Goal: Information Seeking & Learning: Learn about a topic

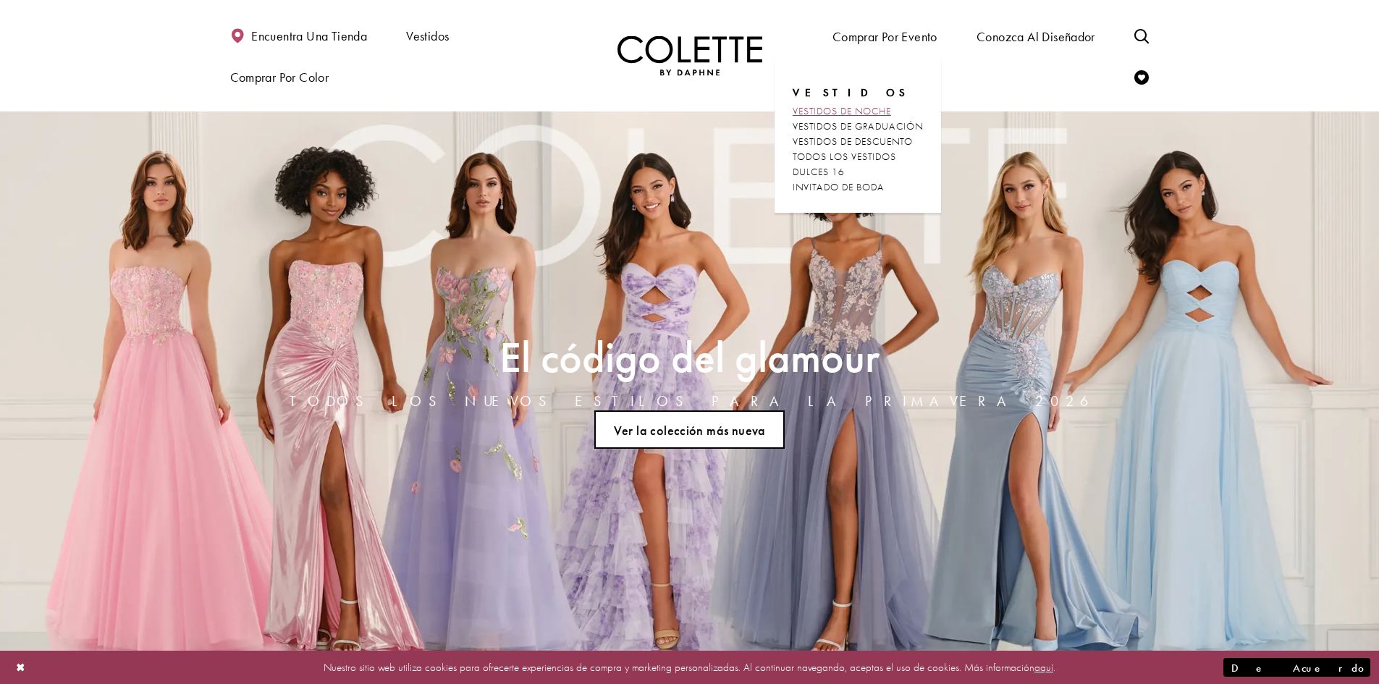
click at [861, 109] on font "VESTIDOS DE NOCHE" at bounding box center [842, 110] width 98 height 13
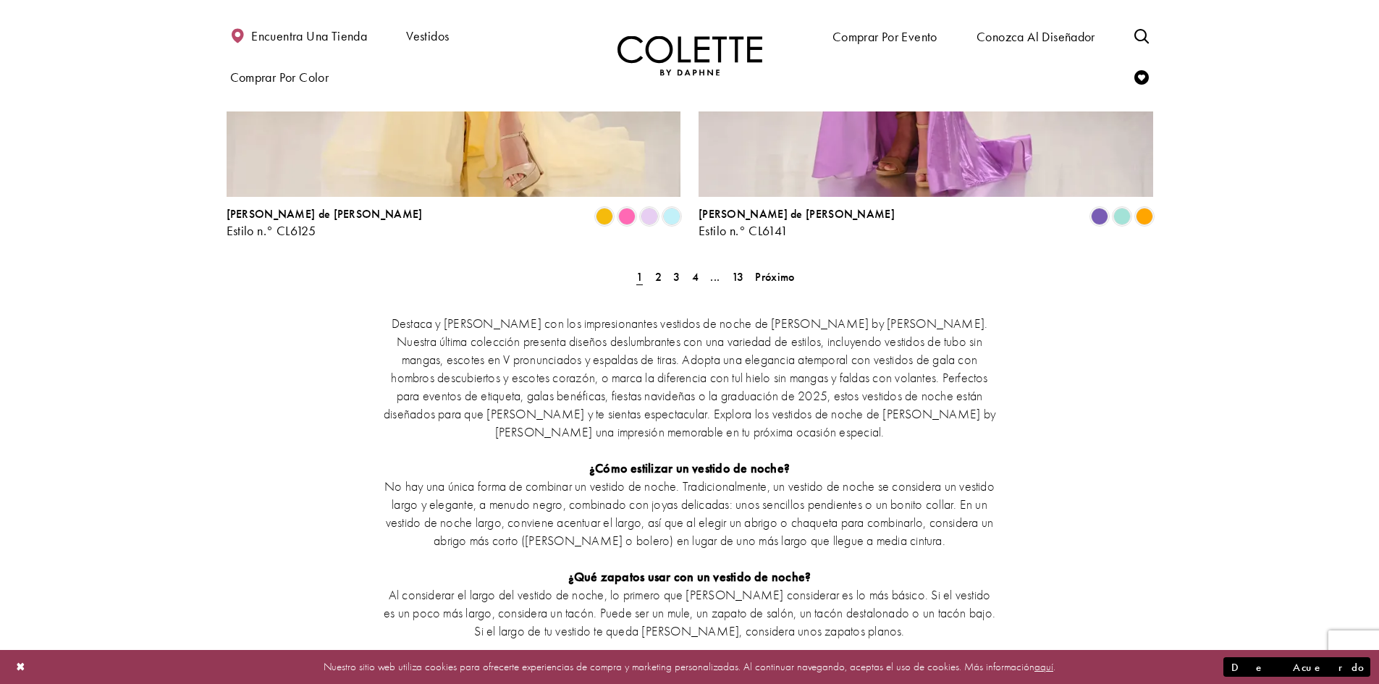
scroll to position [2749, 0]
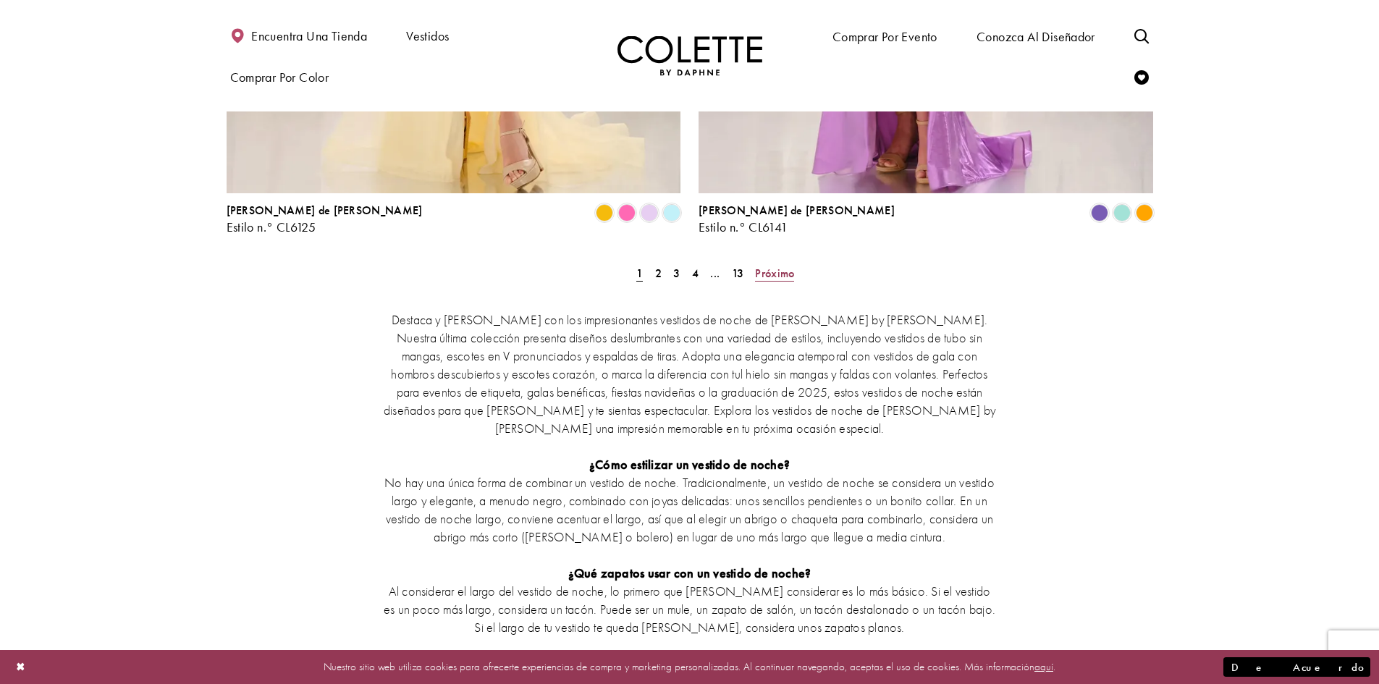
click at [770, 266] on font "Próximo" at bounding box center [774, 273] width 39 height 15
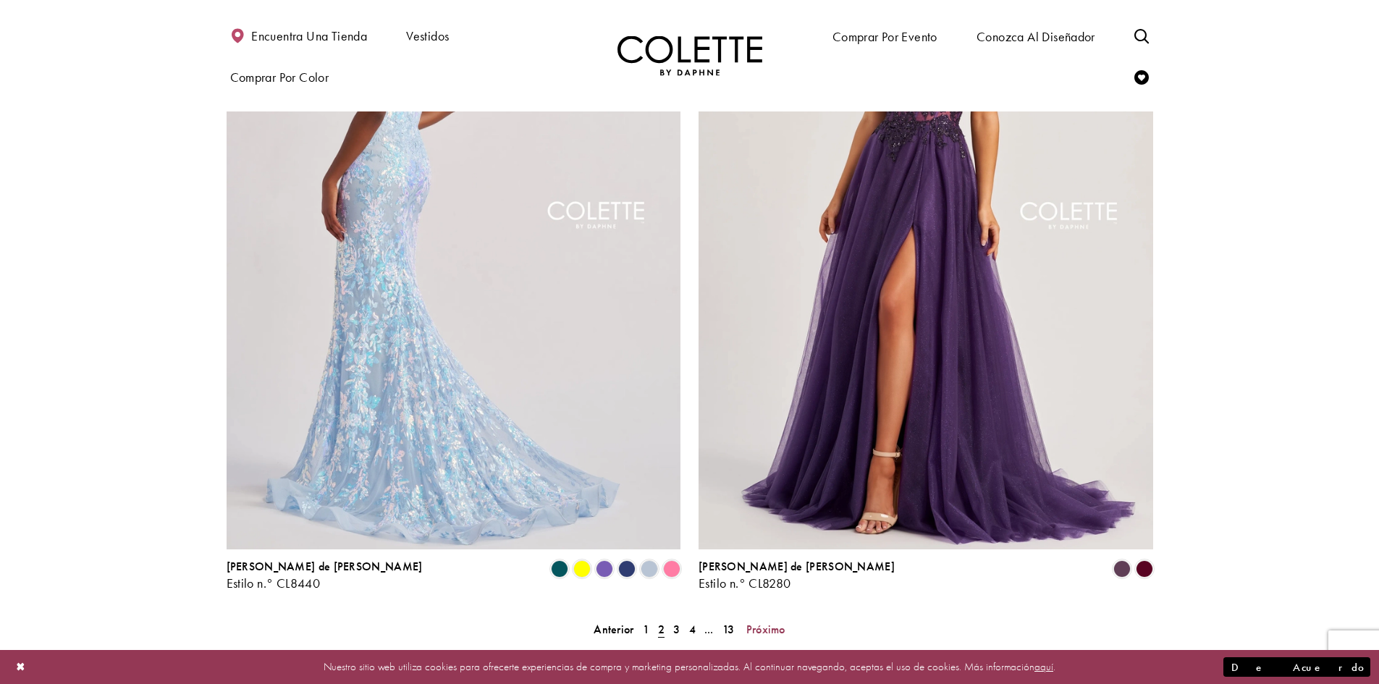
scroll to position [2394, 0]
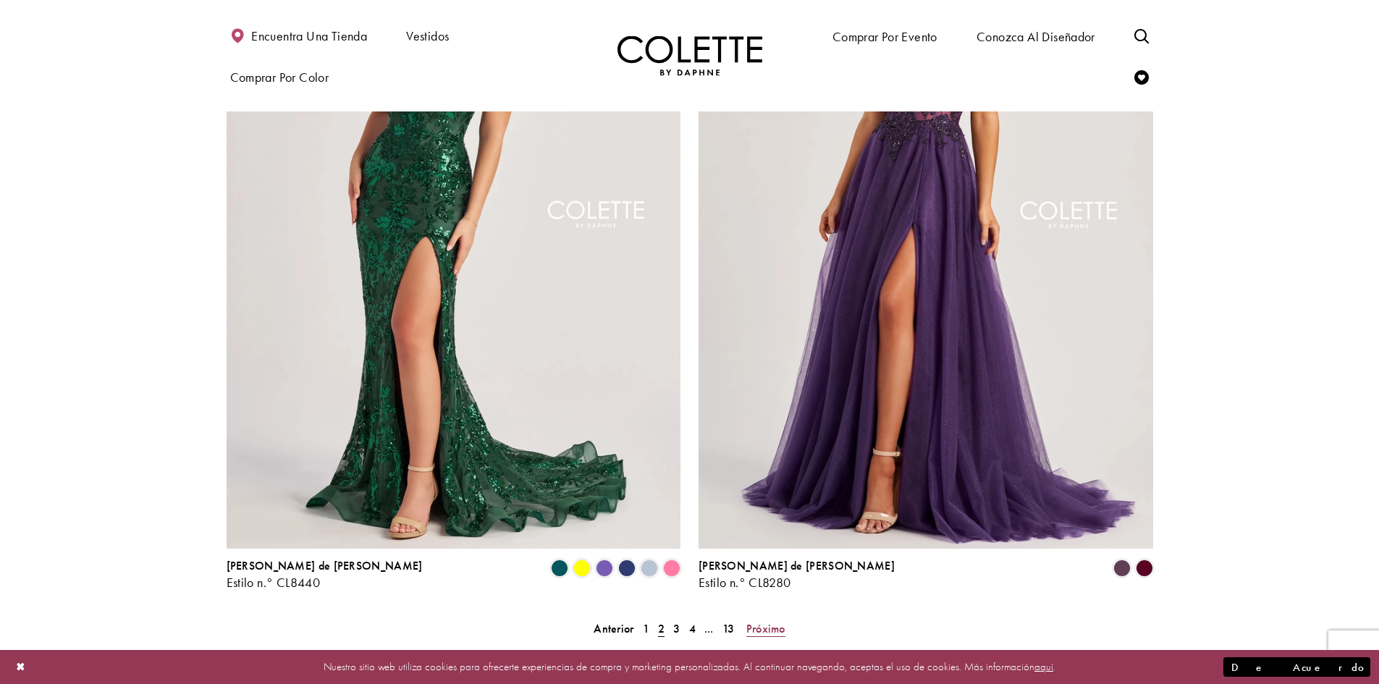
drag, startPoint x: 777, startPoint y: 560, endPoint x: 748, endPoint y: 558, distance: 29.7
click at [777, 621] on font "Próximo" at bounding box center [765, 628] width 39 height 15
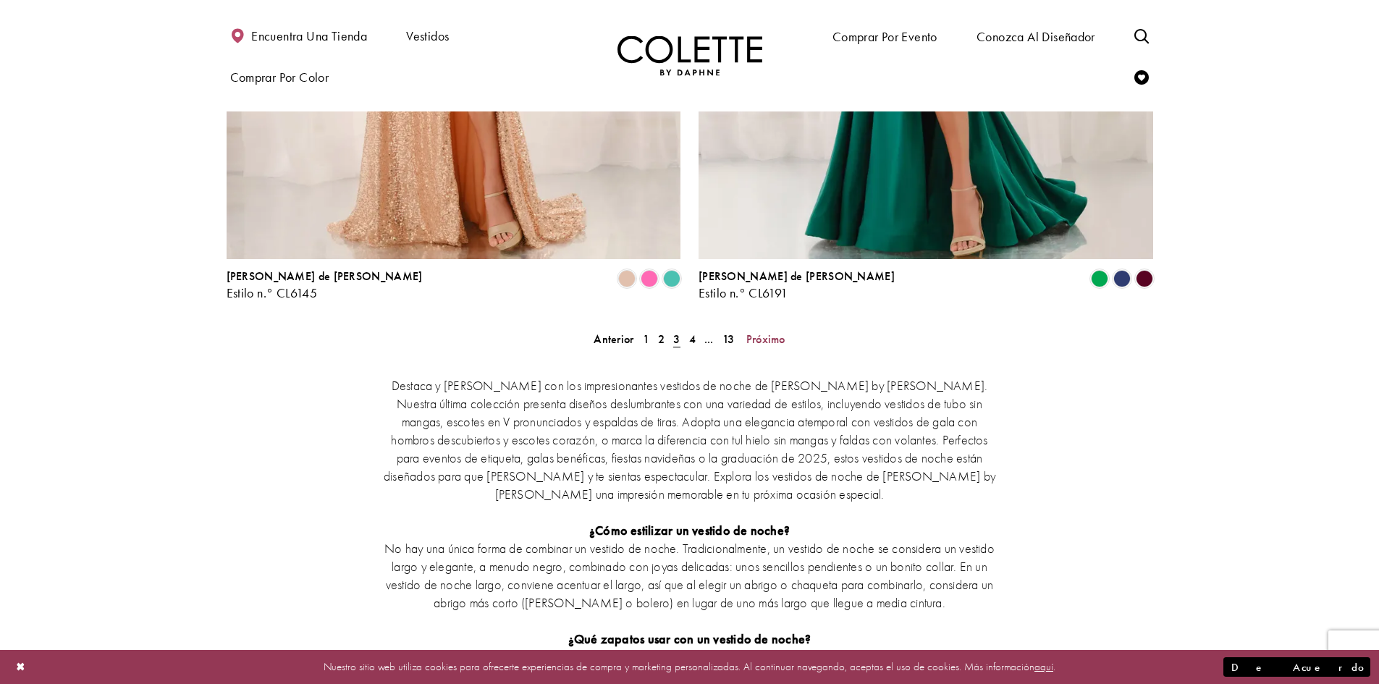
scroll to position [2684, 0]
click at [772, 331] on font "Próximo" at bounding box center [765, 338] width 39 height 15
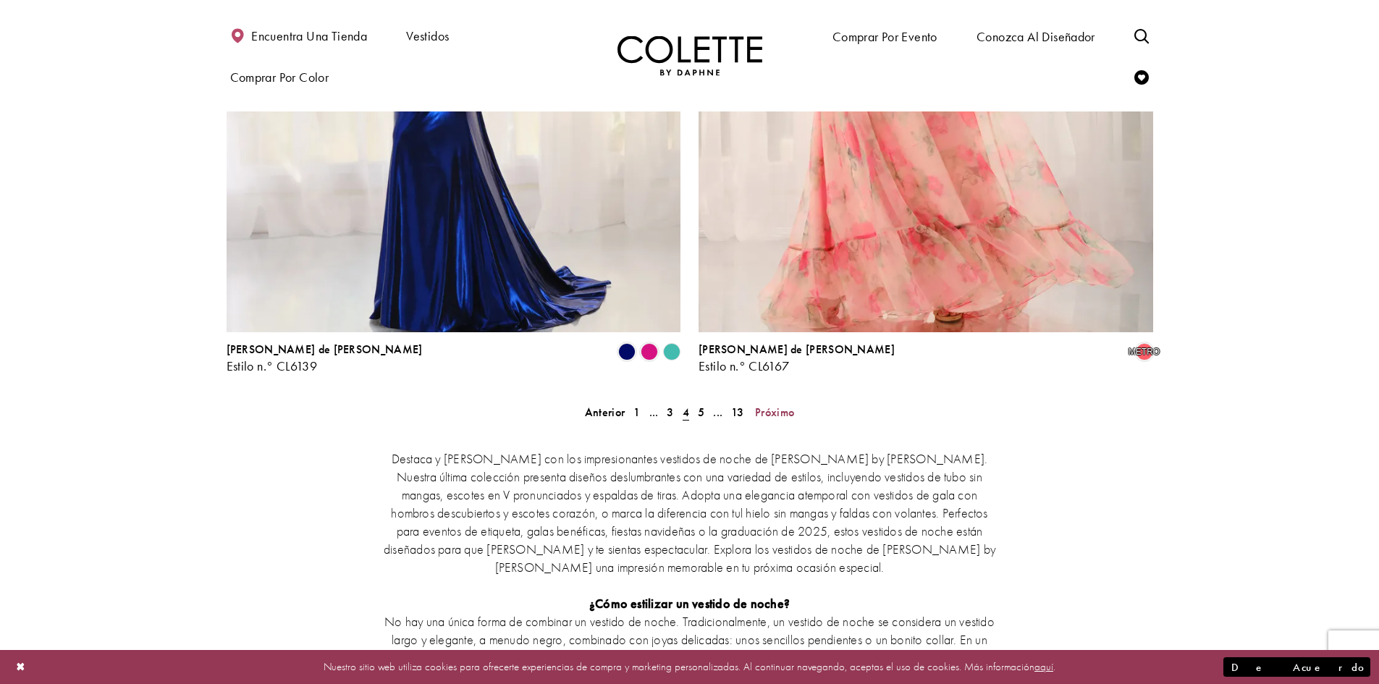
scroll to position [2611, 0]
click at [769, 404] on font "Próximo" at bounding box center [774, 411] width 39 height 15
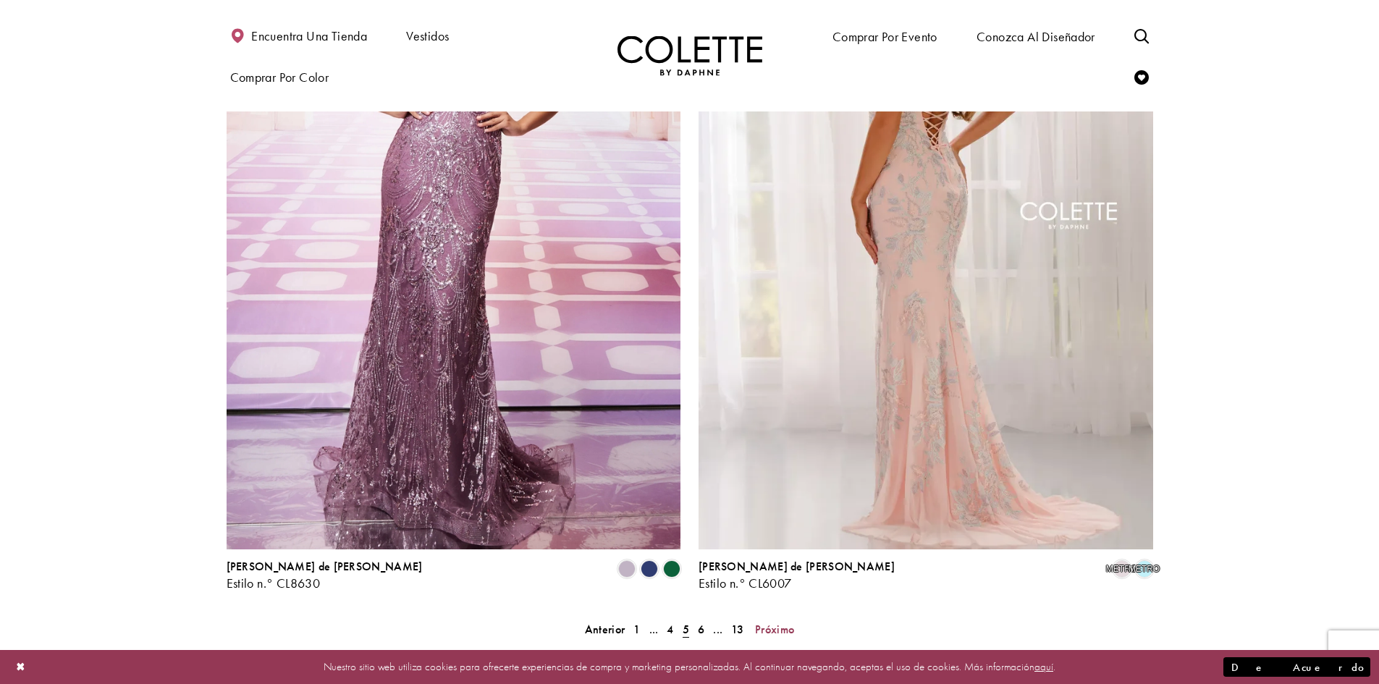
scroll to position [2394, 0]
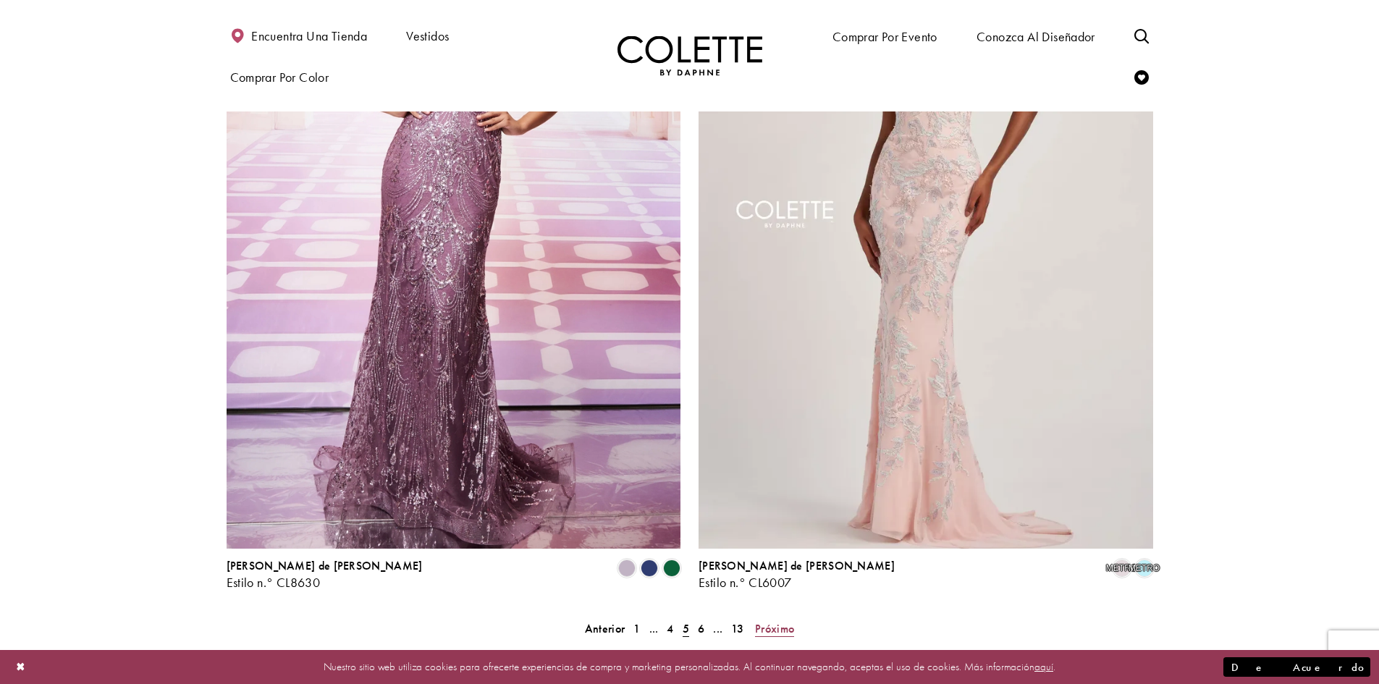
click at [782, 621] on font "Próximo" at bounding box center [774, 628] width 39 height 15
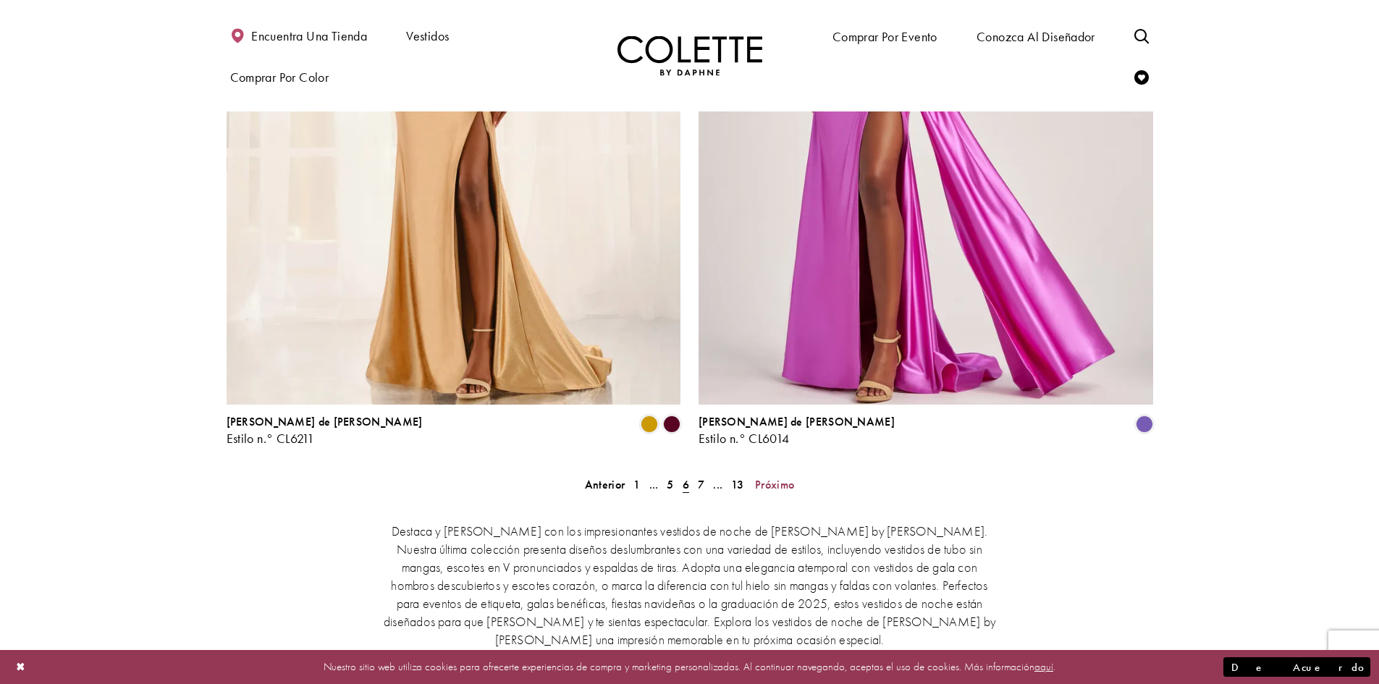
scroll to position [2539, 0]
click at [774, 476] on font "Próximo" at bounding box center [774, 483] width 39 height 15
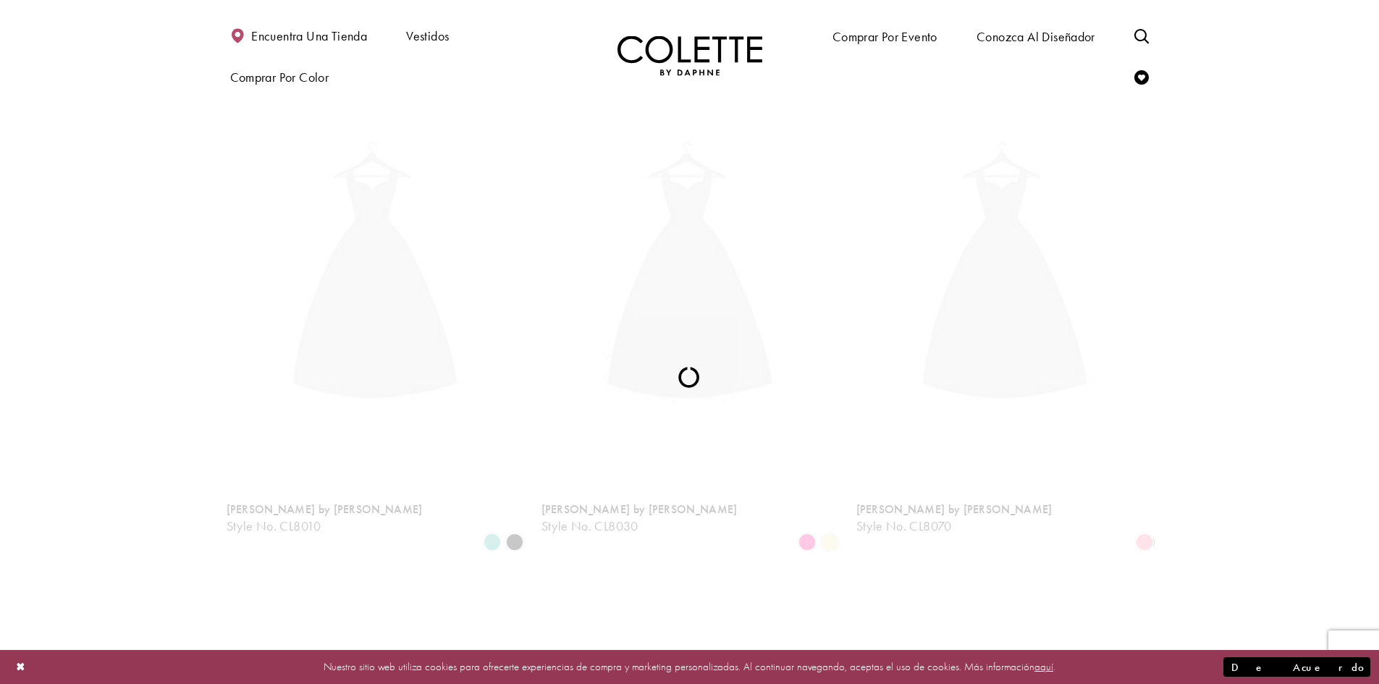
scroll to position [78, 0]
